Goal: Task Accomplishment & Management: Manage account settings

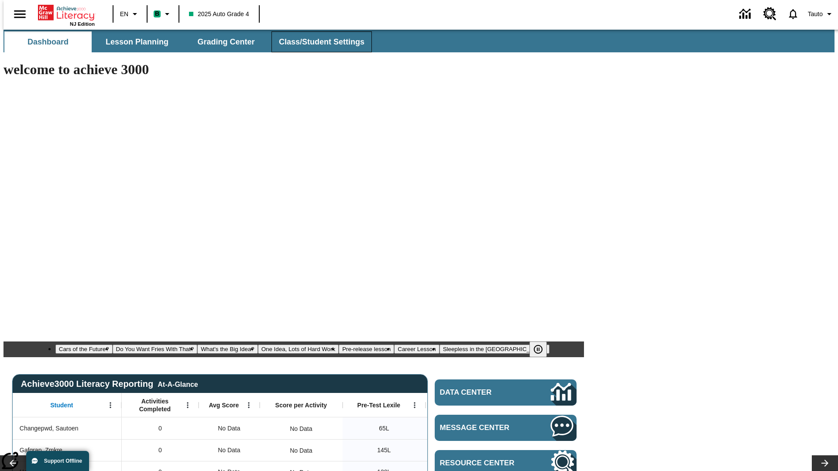
click at [317, 42] on span "Class/Student Settings" at bounding box center [322, 42] width 86 height 10
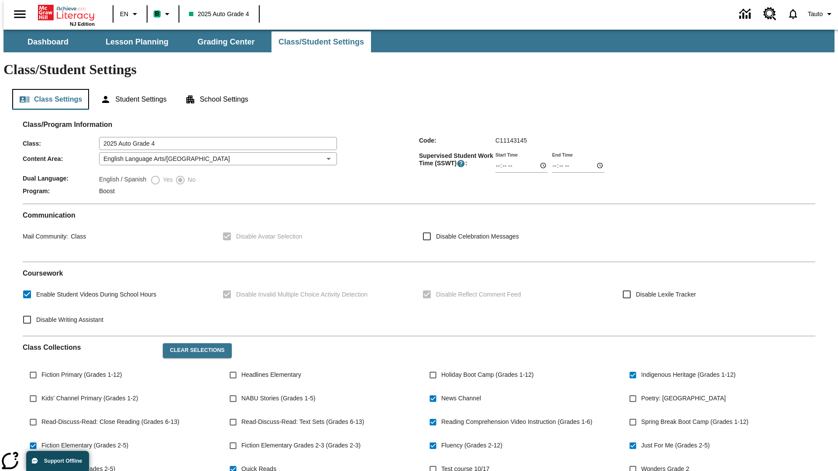
click at [47, 89] on button "Class Settings" at bounding box center [50, 99] width 77 height 21
type input "02:41"
type input "03:41"
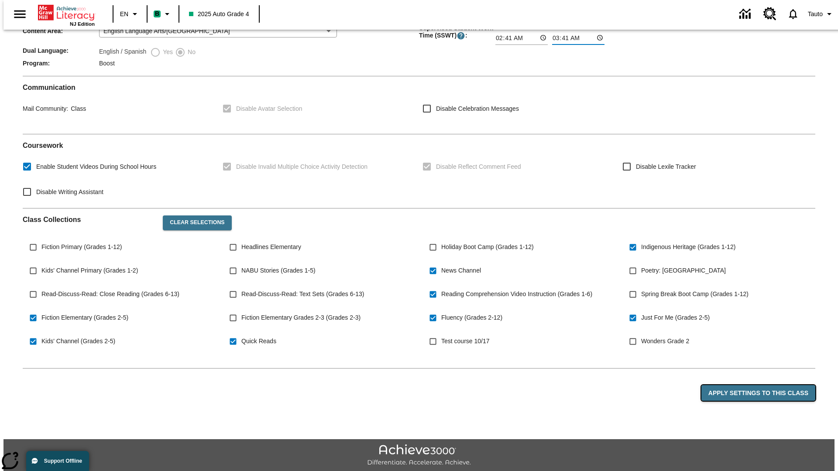
click at [763, 385] on button "Apply Settings to this Class" at bounding box center [758, 393] width 114 height 16
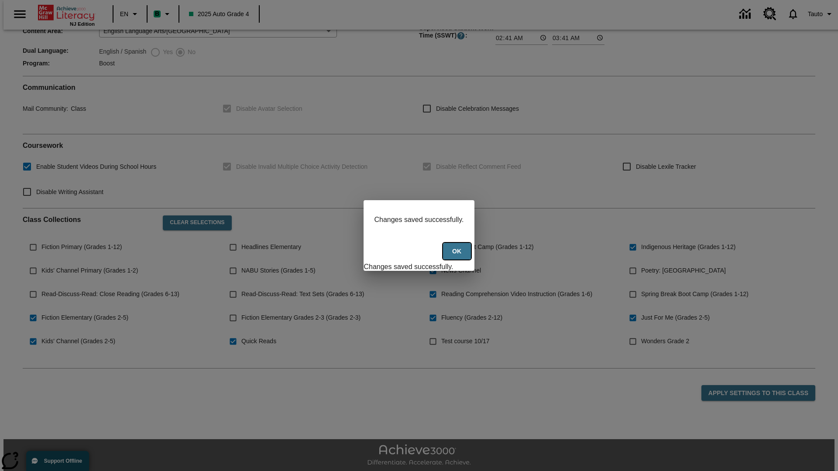
click at [458, 256] on button "Ok" at bounding box center [457, 251] width 28 height 17
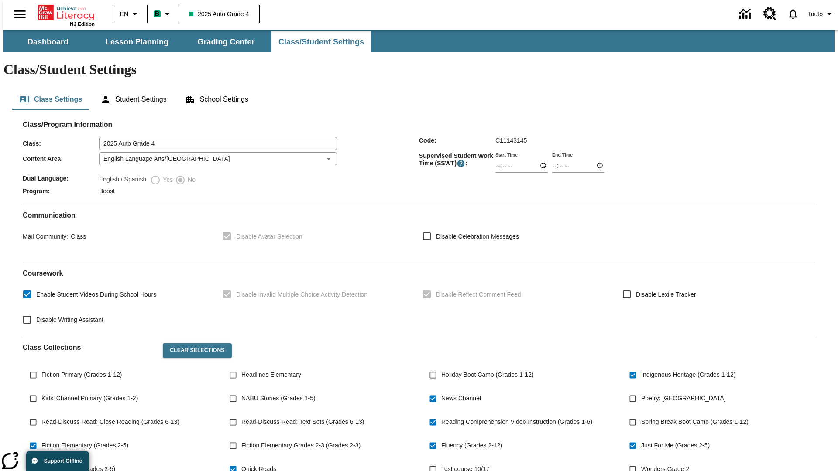
scroll to position [128, 0]
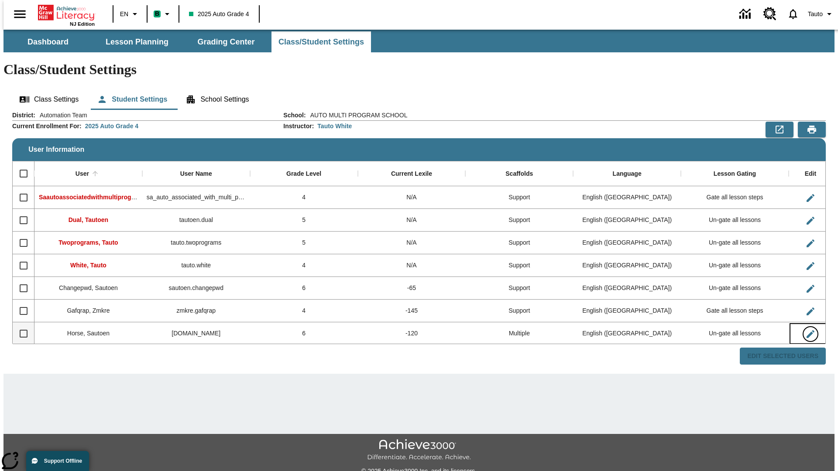
click at [807, 330] on icon "Edit User" at bounding box center [811, 334] width 8 height 8
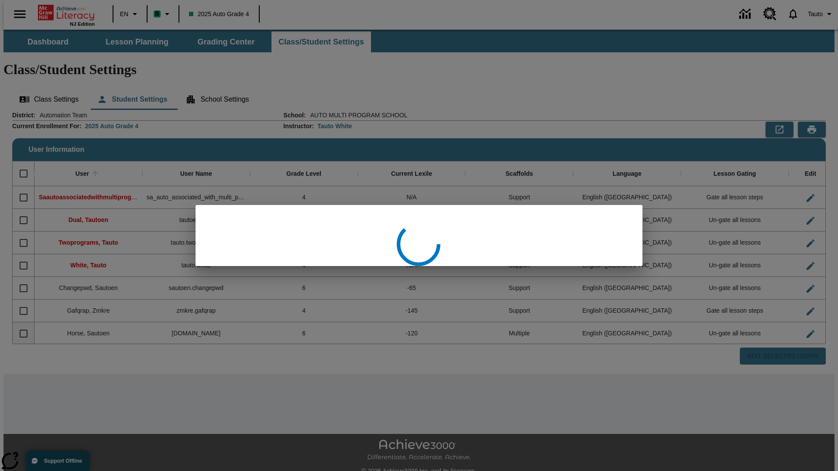
scroll to position [1, 0]
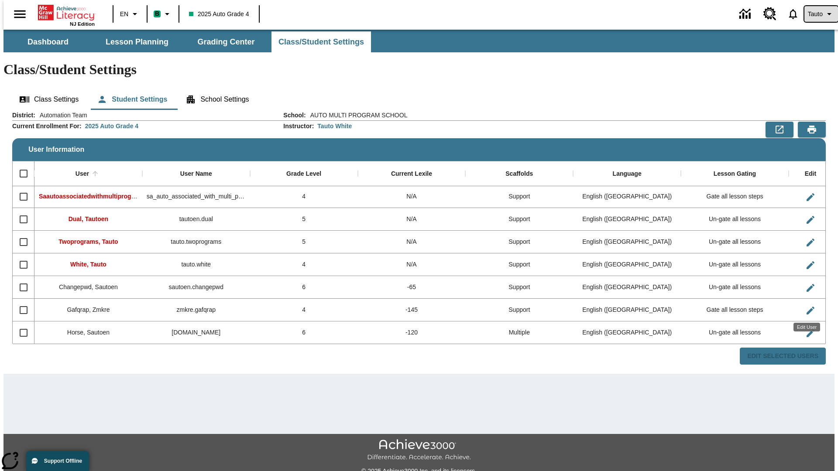
click at [817, 14] on span "Tauto" at bounding box center [815, 14] width 15 height 9
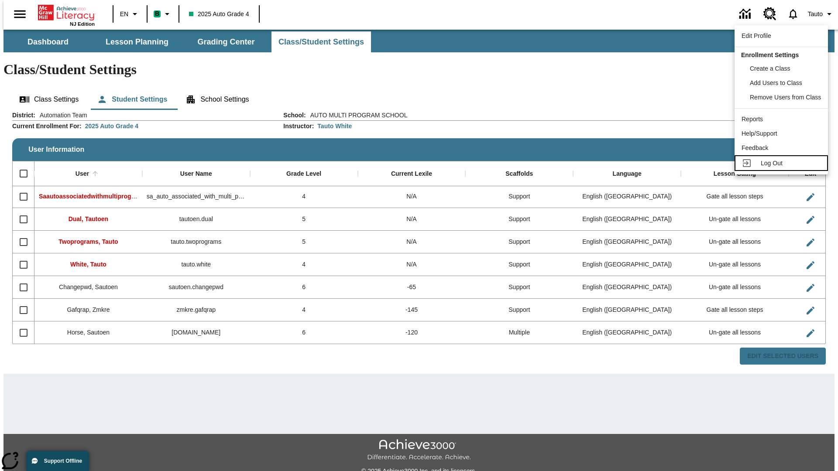
click at [783, 163] on span "Log Out" at bounding box center [772, 163] width 22 height 7
